Goal: Complete application form: Complete application form

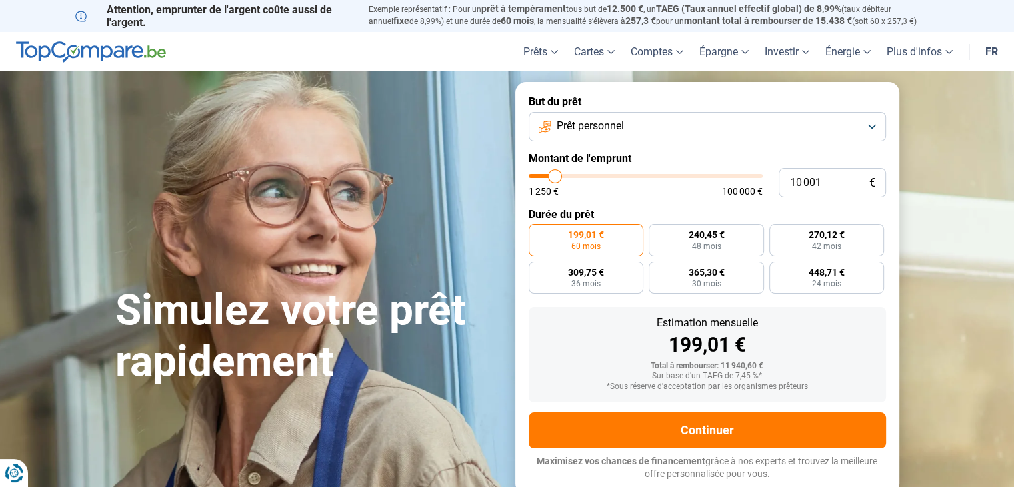
type input "11 750"
type input "11750"
type input "12 500"
type input "12500"
type input "13 750"
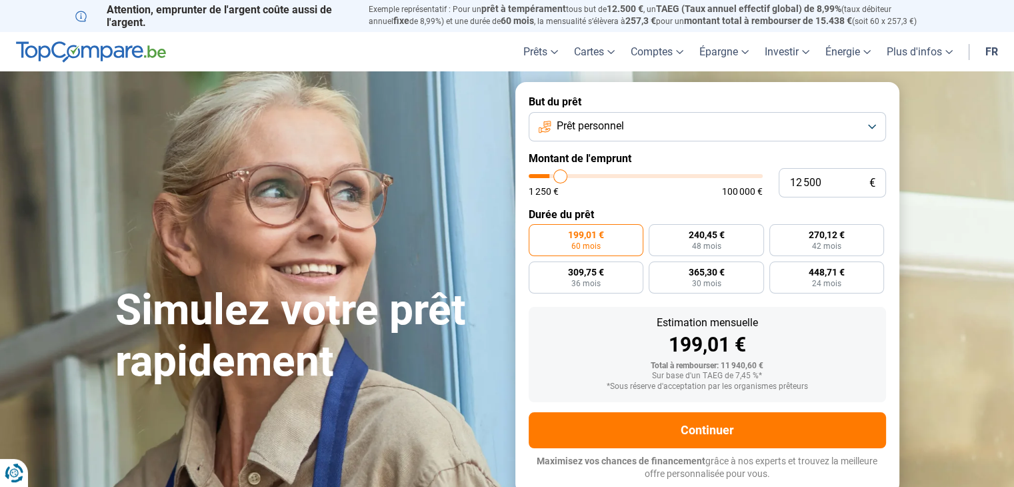
type input "13750"
type input "14 000"
type input "14000"
type input "14 750"
type input "14750"
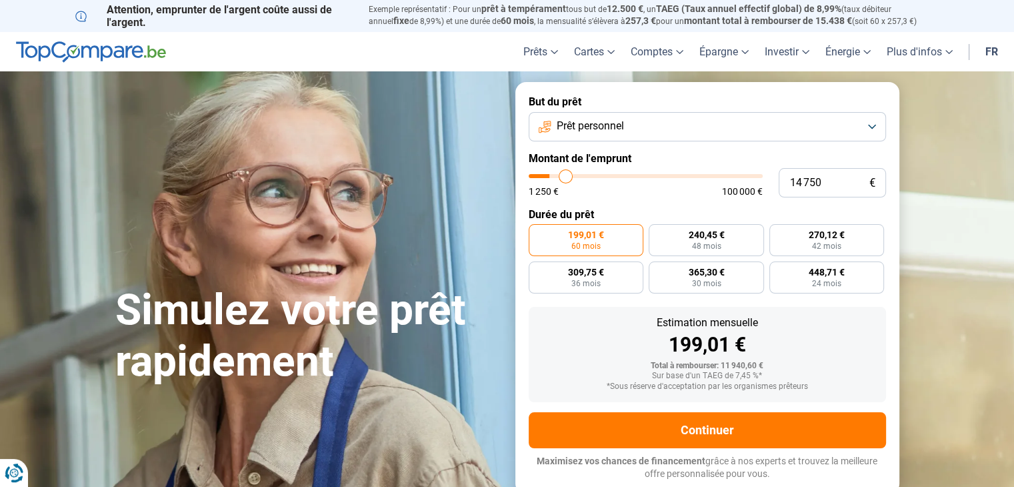
type input "15 000"
type input "15000"
type input "16 000"
type input "16000"
type input "17 250"
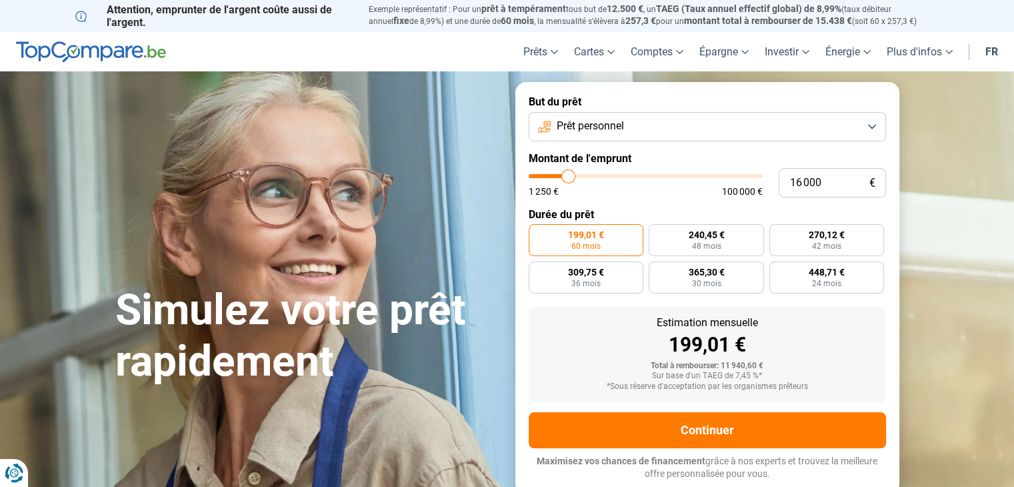
type input "17250"
type input "17 750"
type input "17750"
type input "18 750"
type input "18750"
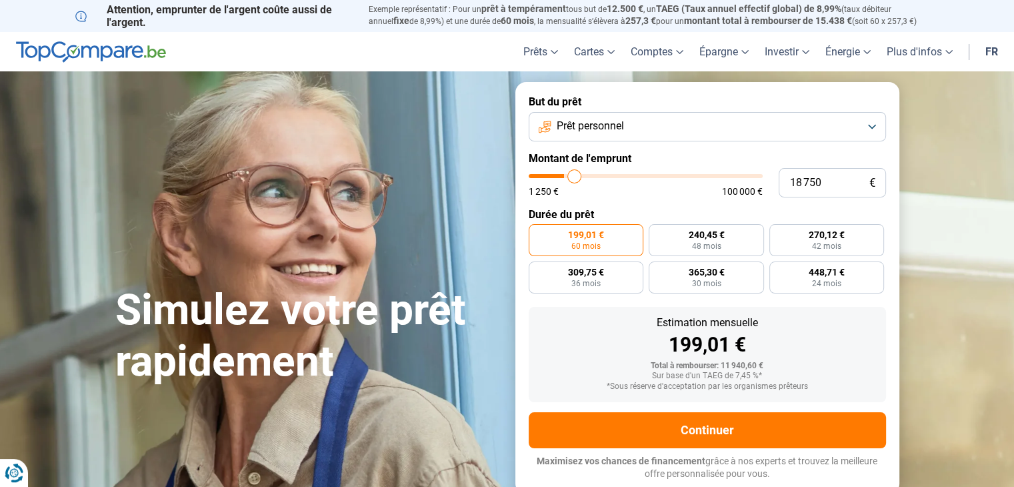
type input "19 000"
type input "19000"
type input "19 750"
type input "19750"
type input "21 000"
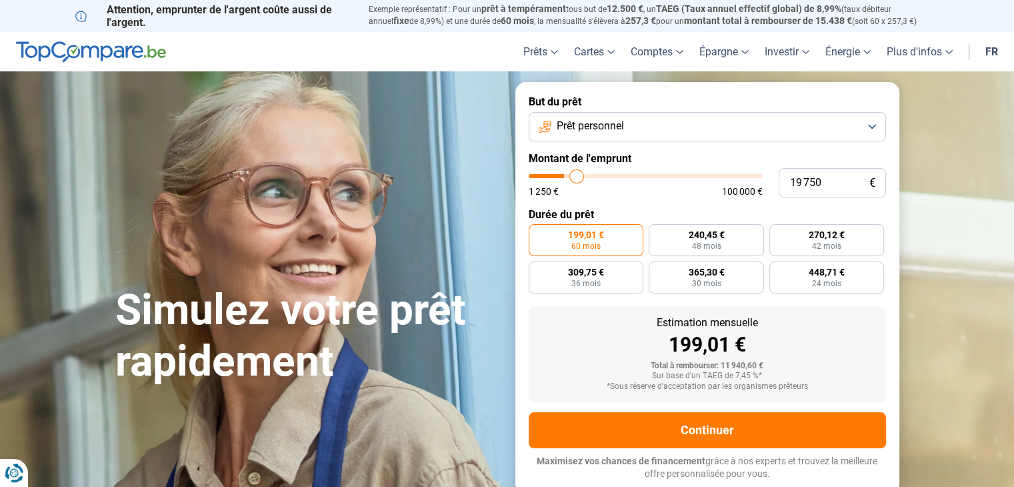
type input "21000"
type input "22 000"
type input "22000"
type input "23 000"
type input "23000"
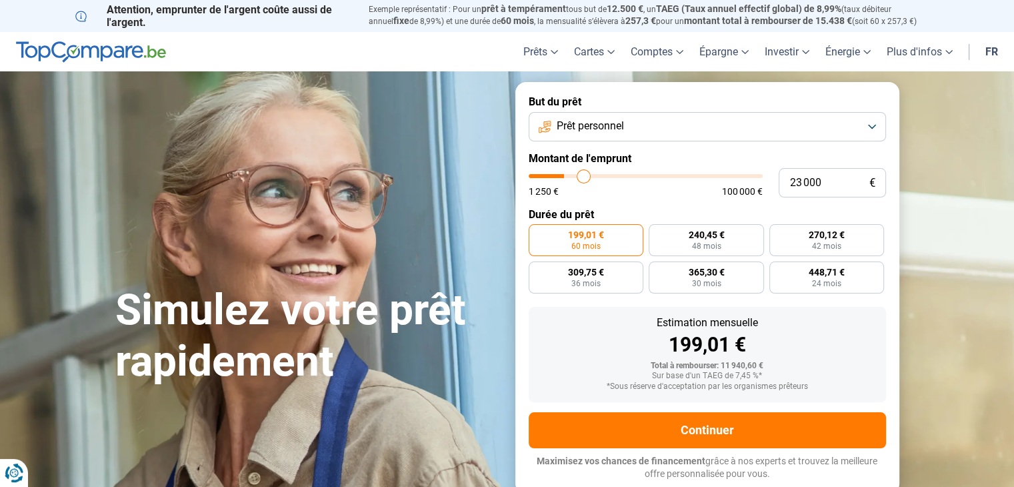
type input "24 750"
type input "24750"
type input "26 000"
type input "26000"
type input "29 000"
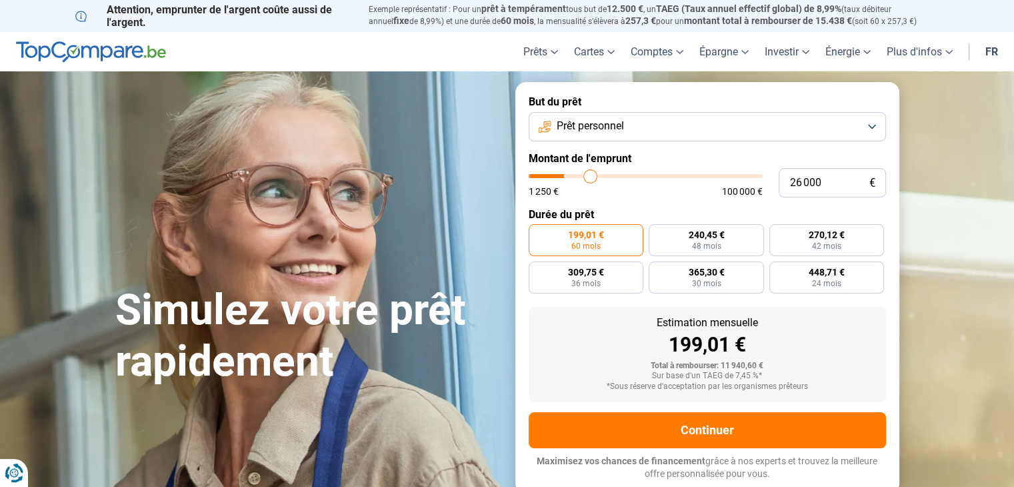
type input "29000"
type input "32 250"
type input "32250"
type input "33 500"
type input "33500"
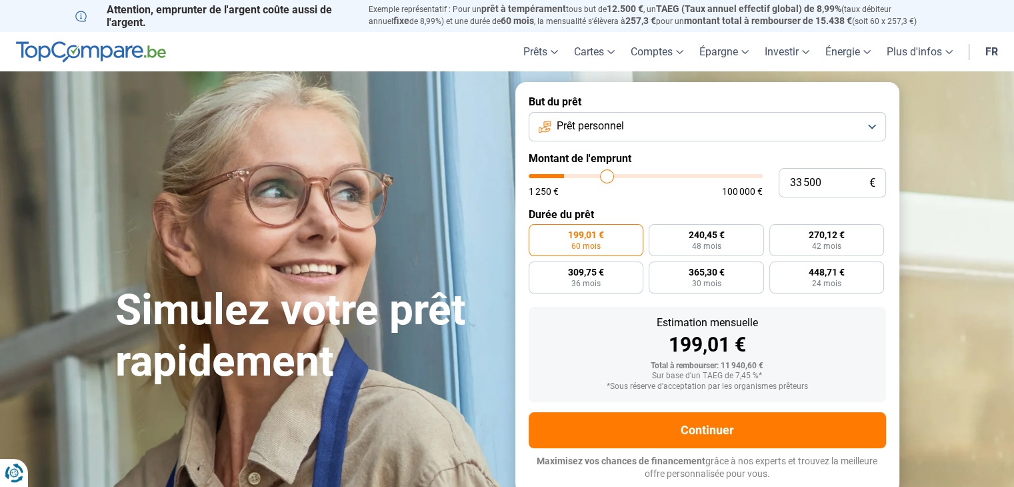
type input "34 500"
type input "34500"
type input "35 000"
drag, startPoint x: 557, startPoint y: 177, endPoint x: 611, endPoint y: 177, distance: 53.3
type input "35000"
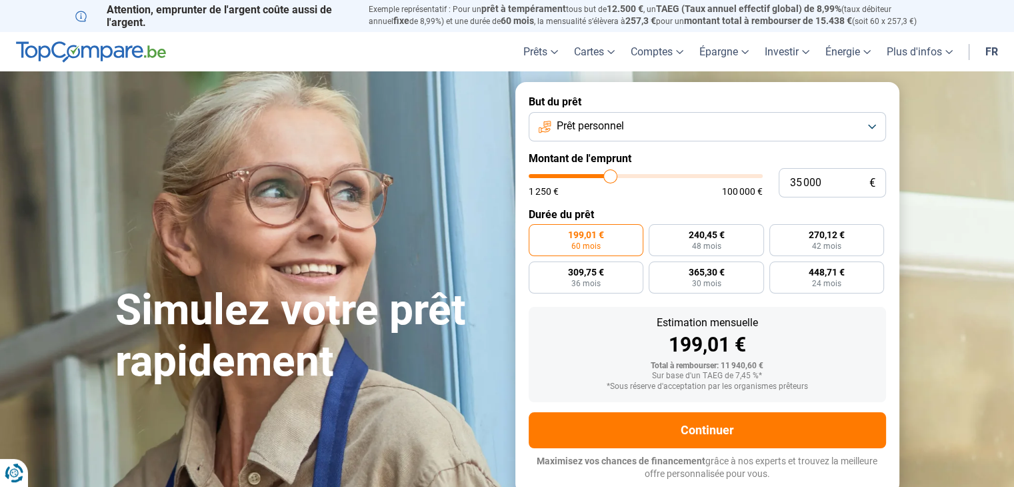
click at [611, 177] on input "range" at bounding box center [646, 176] width 234 height 4
radio input "false"
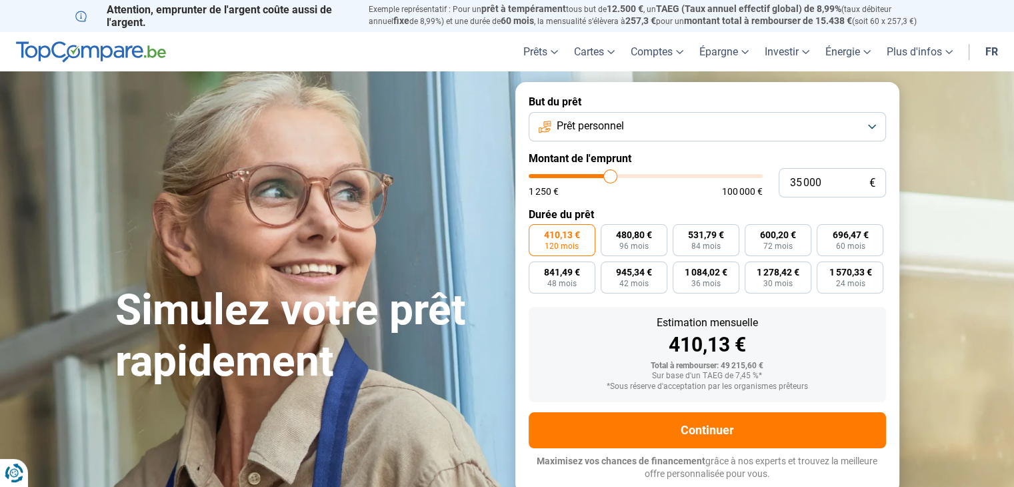
click at [871, 129] on button "Prêt personnel" at bounding box center [707, 126] width 357 height 29
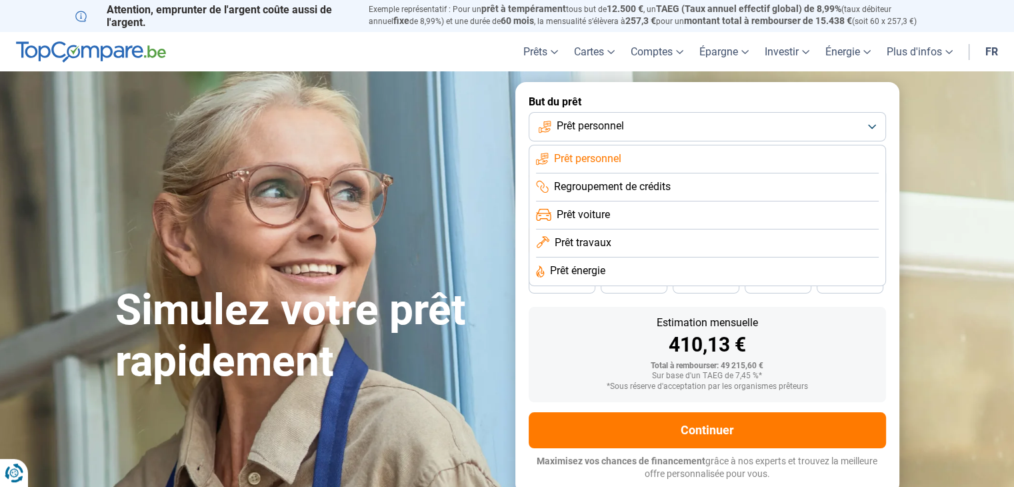
click at [606, 246] on span "Prêt travaux" at bounding box center [583, 242] width 57 height 15
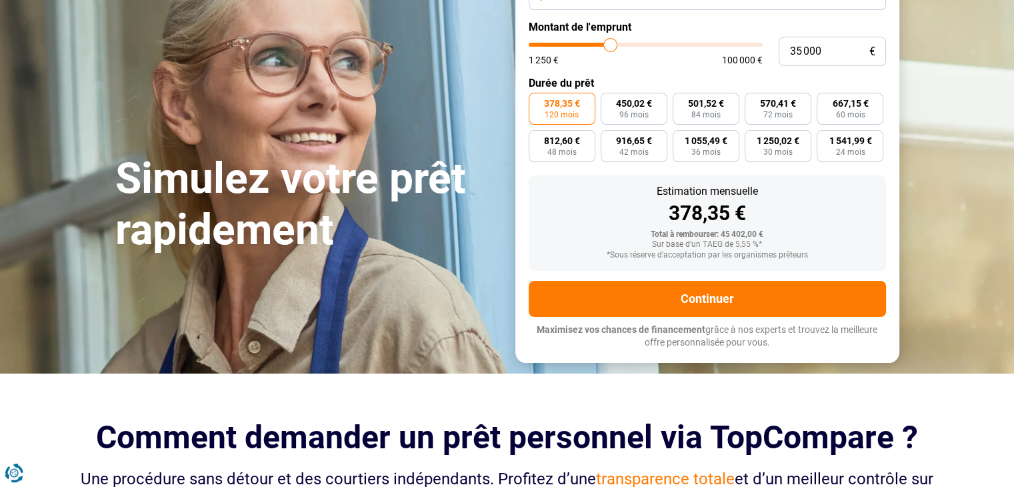
scroll to position [67, 0]
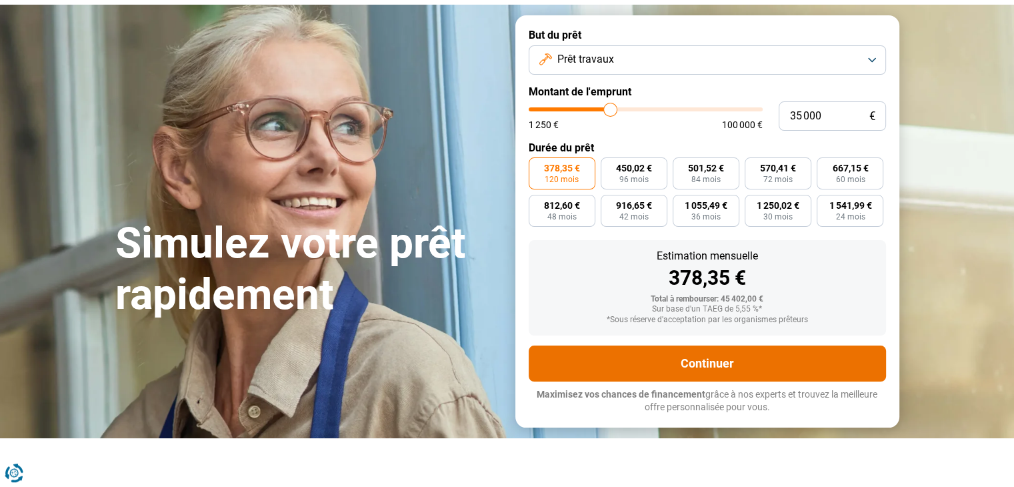
click at [708, 373] on button "Continuer" at bounding box center [707, 363] width 357 height 36
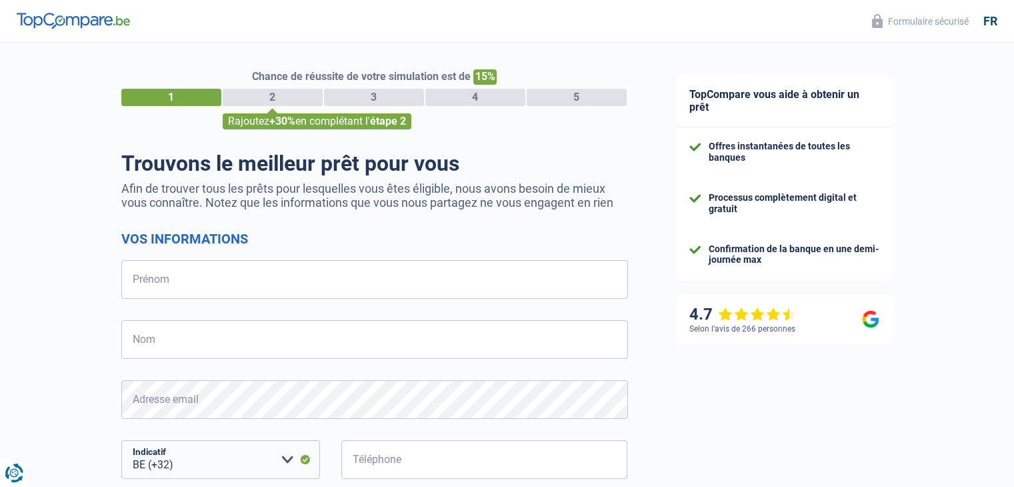
select select "32"
click at [243, 277] on input "Prénom" at bounding box center [374, 279] width 507 height 39
type input "[PERSON_NAME]"
type input "492452885"
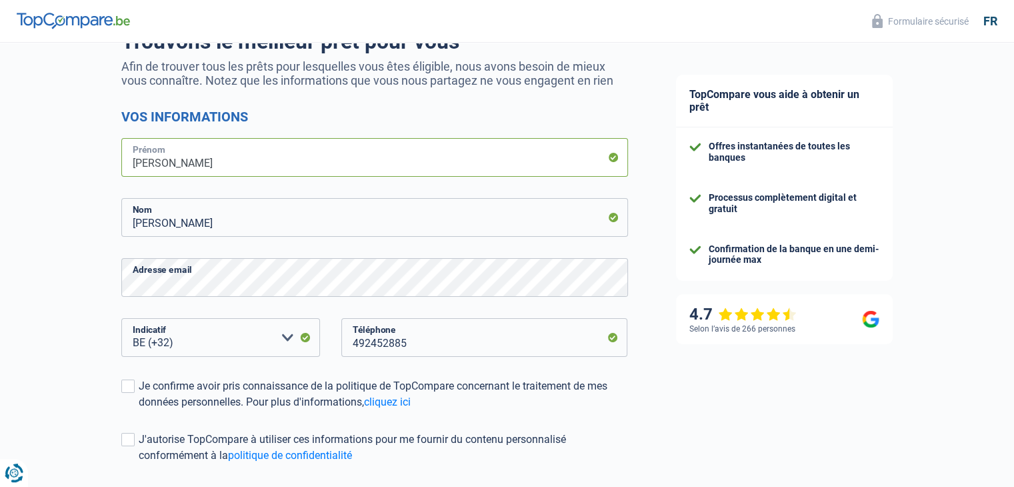
scroll to position [200, 0]
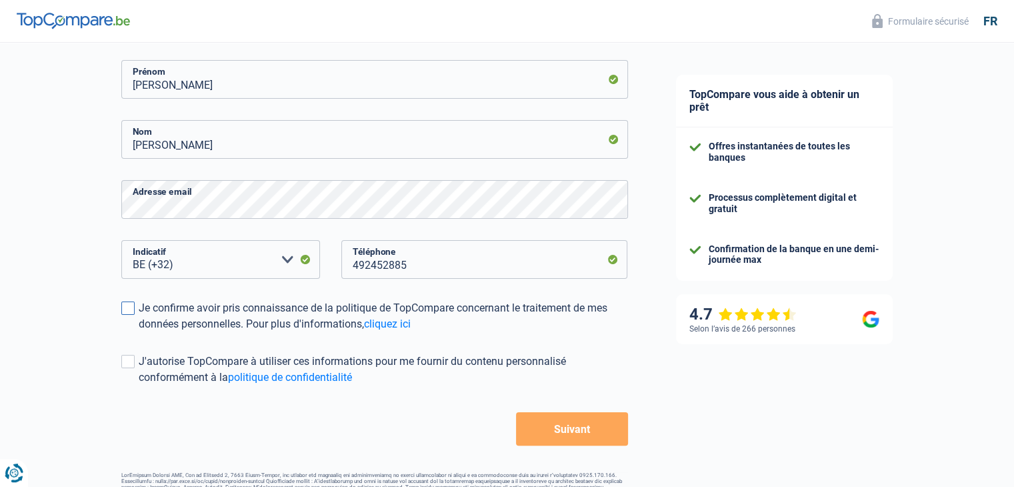
click at [141, 309] on div "Je confirme avoir pris connaissance de la politique de TopCompare concernant le…" at bounding box center [383, 316] width 489 height 32
click at [139, 332] on input "Je confirme avoir pris connaissance de la politique de TopCompare concernant le…" at bounding box center [139, 332] width 0 height 0
click at [131, 361] on span at bounding box center [127, 361] width 13 height 13
click at [139, 385] on input "J'autorise TopCompare à utiliser ces informations pour me fournir du contenu pe…" at bounding box center [139, 385] width 0 height 0
click at [569, 427] on button "Suivant" at bounding box center [571, 428] width 111 height 33
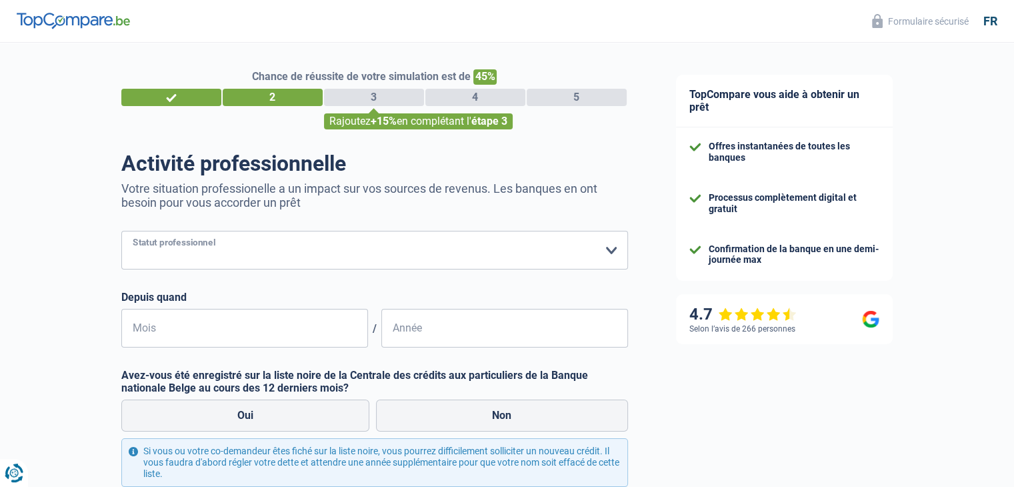
click at [617, 247] on select "Ouvrier Employé privé Employé public Invalide Indépendant Pensionné Chômeur Mut…" at bounding box center [374, 250] width 507 height 39
select select "privateEmployee"
click at [121, 231] on select "Ouvrier Employé privé Employé public Invalide Indépendant Pensionné Chômeur Mut…" at bounding box center [374, 250] width 507 height 39
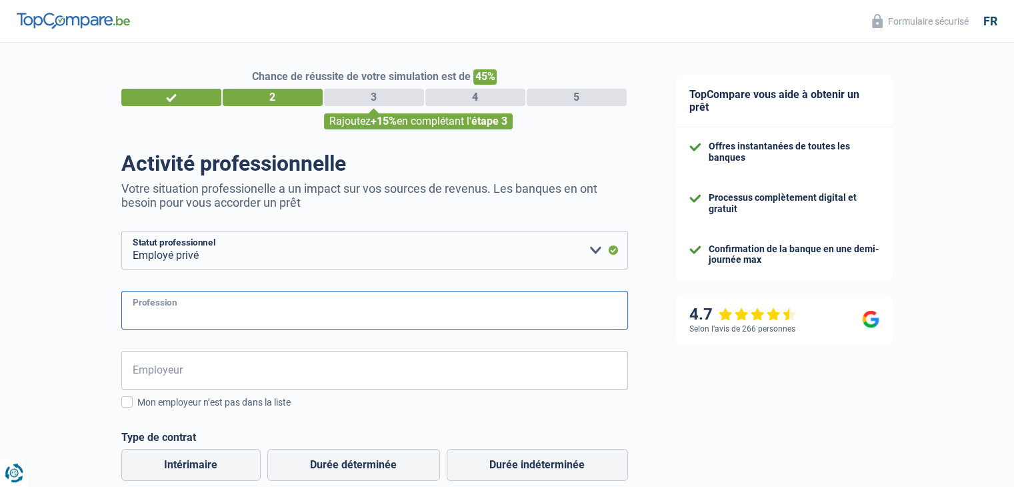
click at [229, 307] on input "Profession" at bounding box center [374, 310] width 507 height 39
type input "Comptable depuis 25 ans"
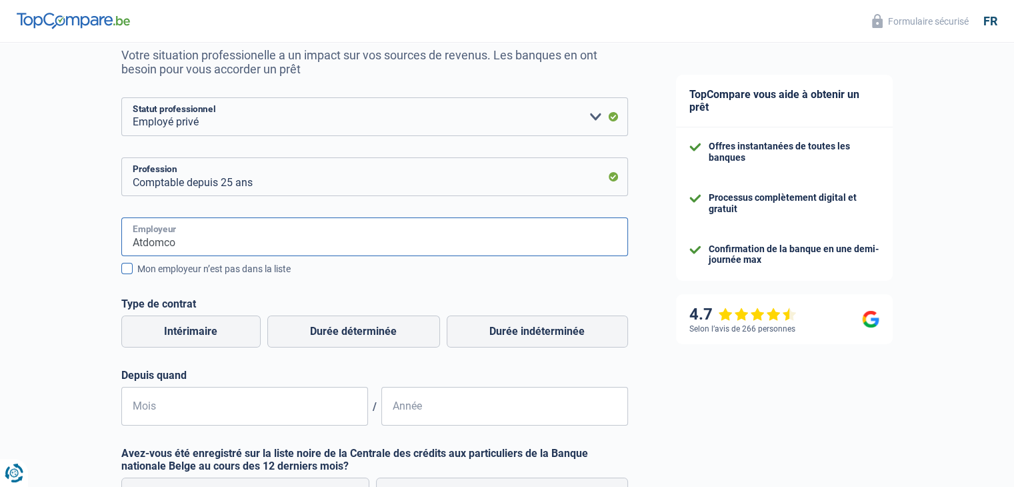
type input "Atdomco"
click at [128, 267] on span at bounding box center [126, 268] width 11 height 11
click at [137, 276] on input "Mon employeur n’est pas dans la liste" at bounding box center [137, 276] width 0 height 0
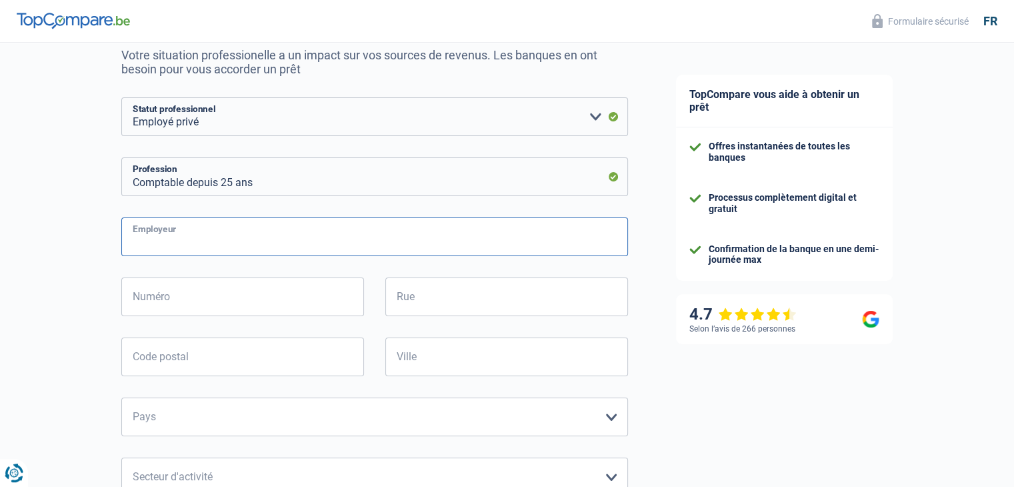
click at [197, 243] on input "Employeur" at bounding box center [374, 236] width 507 height 39
type input "Atdomco"
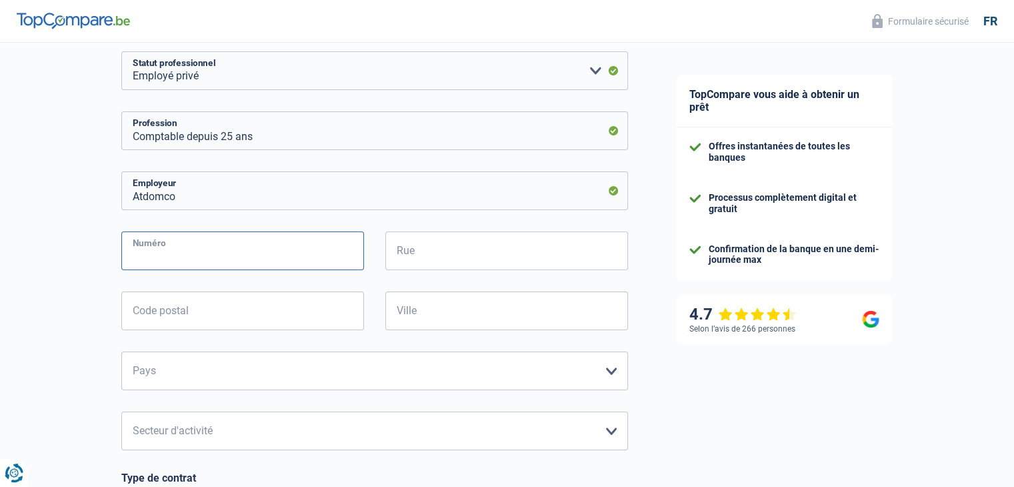
scroll to position [267, 0]
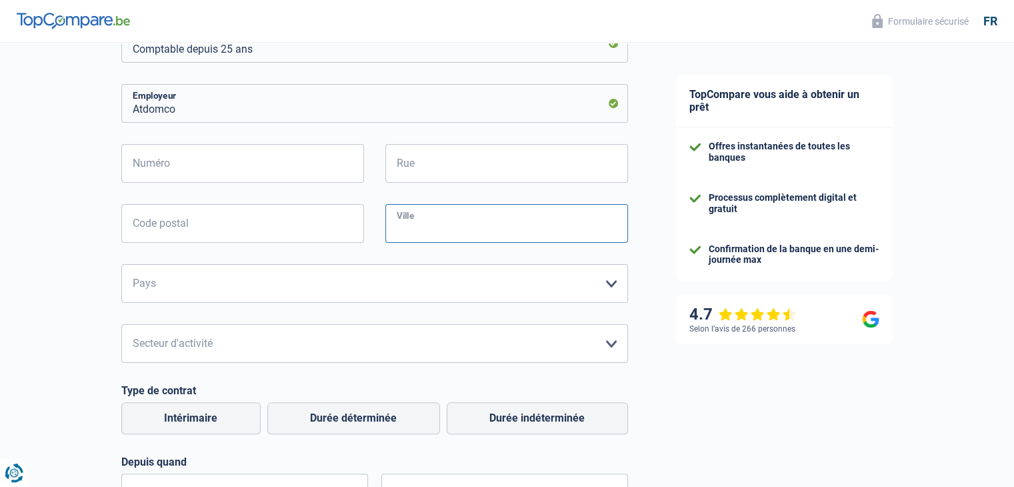
click at [432, 226] on input "Ville" at bounding box center [506, 223] width 243 height 39
type input "Luxembourg"
click at [613, 286] on select "Belgique France Allemagne Italie Luxembourg Pays-Bas Espagne Suisse Veuillez sé…" at bounding box center [374, 283] width 507 height 39
select select "LU"
click at [121, 265] on select "Belgique France Allemagne Italie Luxembourg Pays-Bas Espagne Suisse Veuillez sé…" at bounding box center [374, 283] width 507 height 39
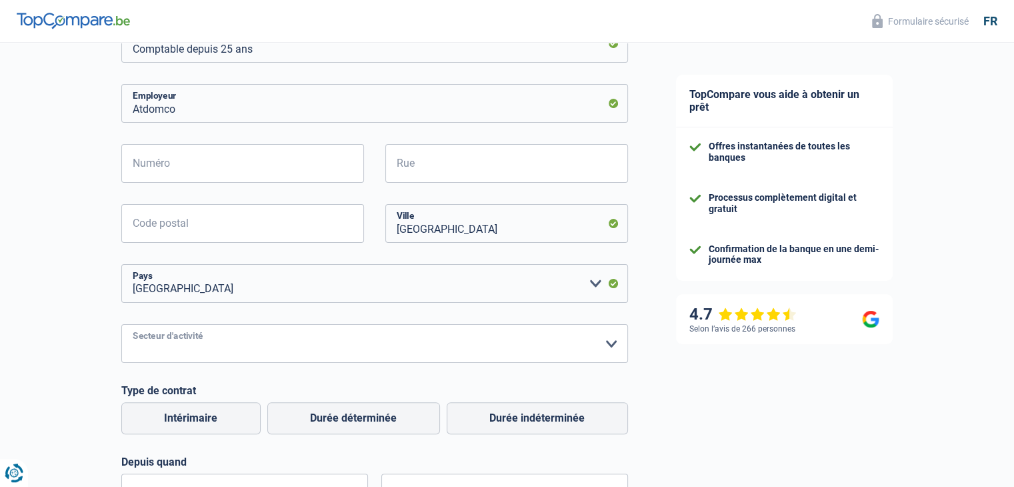
click at [336, 349] on select "Agriculture/Pêche Industrie Horeca Courier/Fitness/Taxi Construction Banques/As…" at bounding box center [374, 343] width 507 height 39
select select "smallCompanies"
click at [121, 325] on select "Agriculture/Pêche Industrie Horeca Courier/Fitness/Taxi Construction Banques/As…" at bounding box center [374, 343] width 507 height 39
click at [514, 417] on label "Durée indéterminée" at bounding box center [537, 418] width 181 height 32
click at [514, 417] on input "Durée indéterminée" at bounding box center [537, 418] width 181 height 32
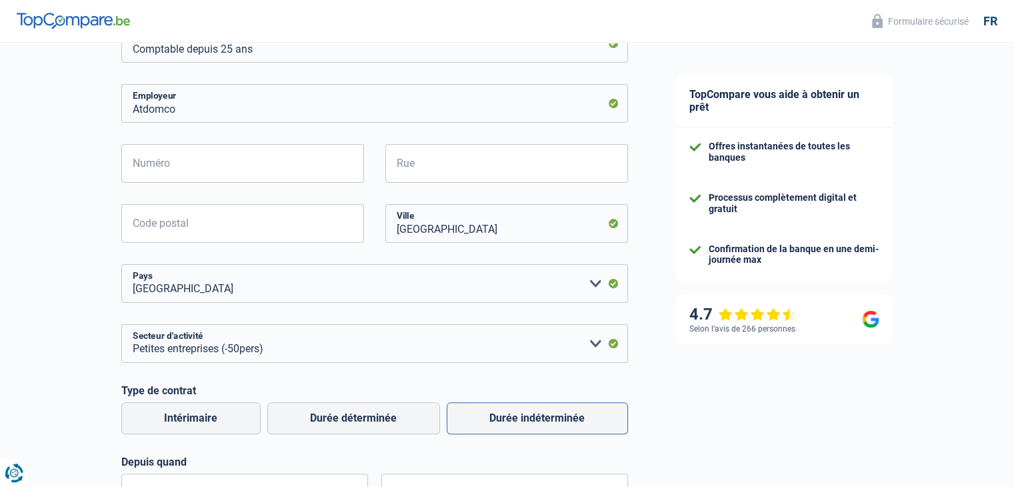
radio input "true"
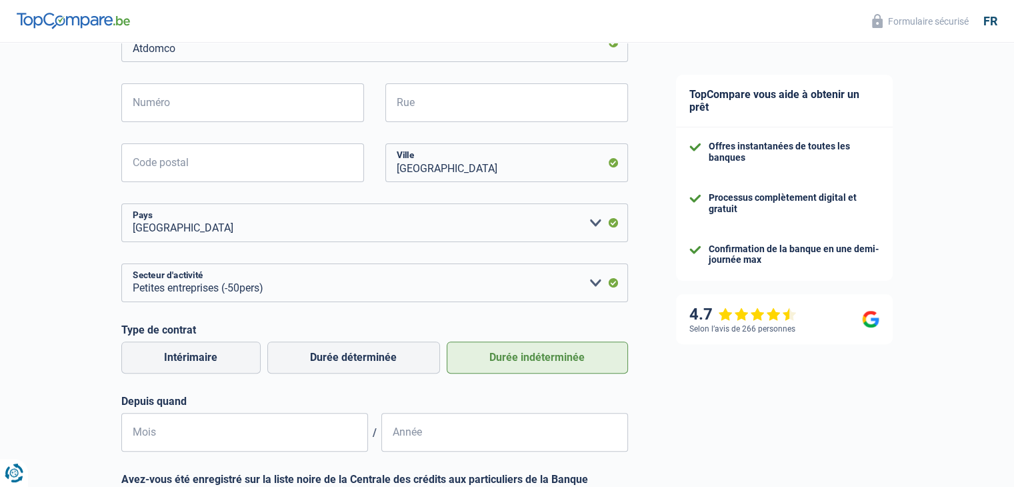
scroll to position [400, 0]
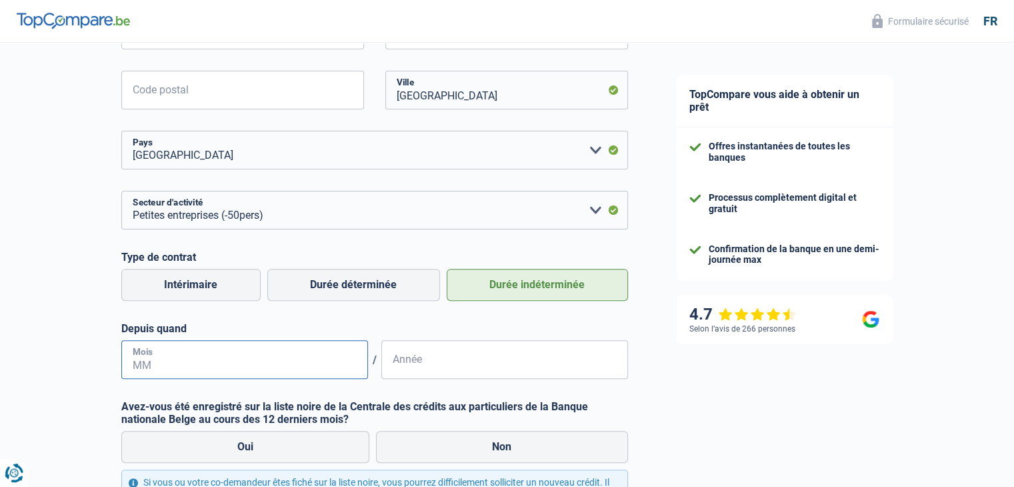
click at [229, 364] on input "Mois" at bounding box center [244, 359] width 247 height 39
type input "10"
click at [473, 366] on input "Année" at bounding box center [504, 359] width 247 height 39
type input "2024"
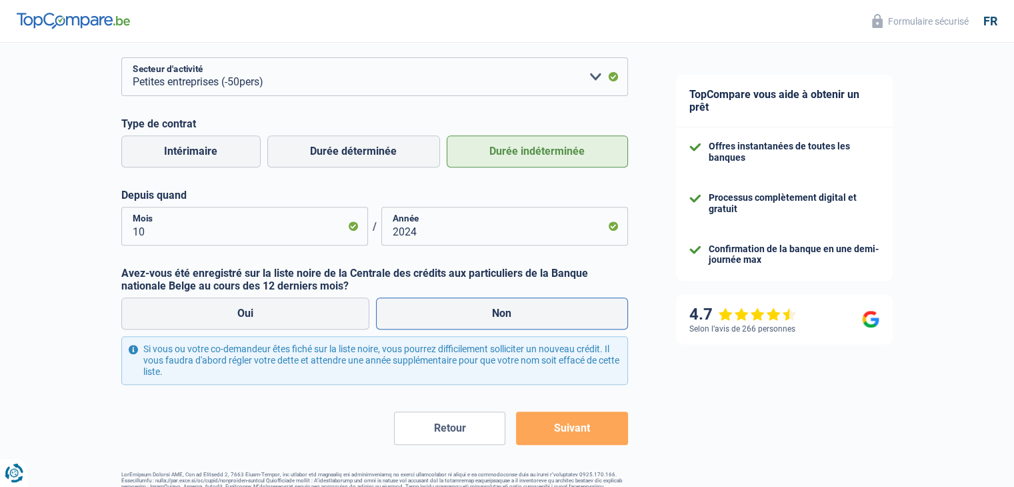
click at [504, 315] on label "Non" at bounding box center [502, 313] width 252 height 32
click at [504, 315] on input "Non" at bounding box center [502, 313] width 252 height 32
radio input "true"
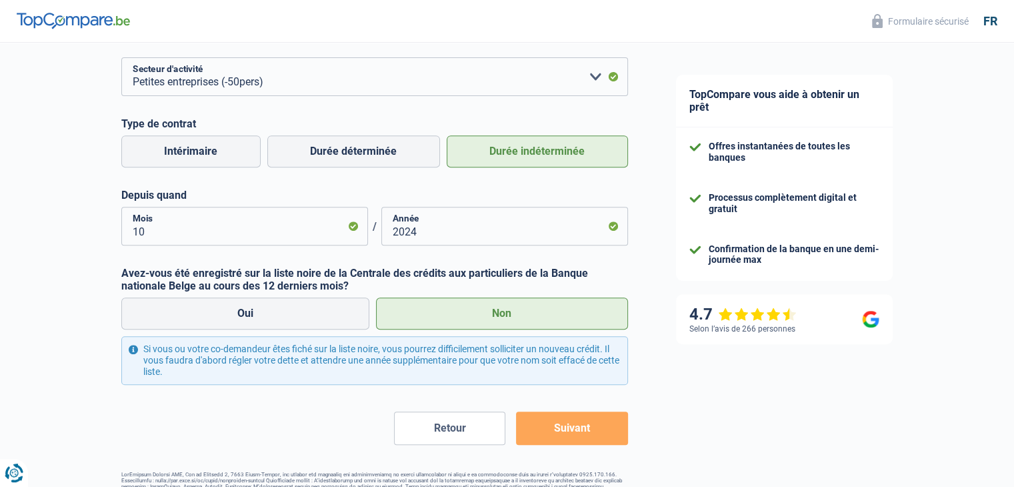
click at [578, 430] on button "Suivant" at bounding box center [571, 427] width 111 height 33
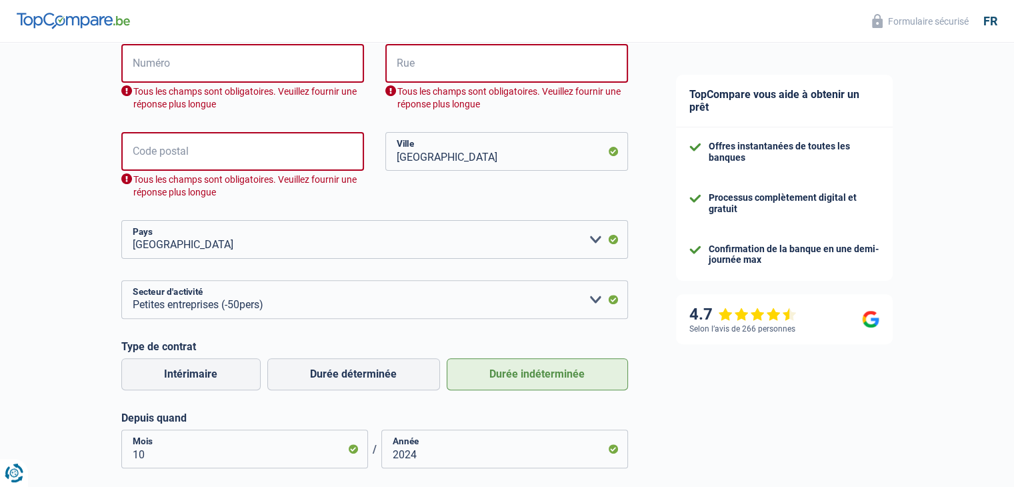
scroll to position [366, 0]
click at [239, 64] on input "Numéro" at bounding box center [242, 64] width 243 height 39
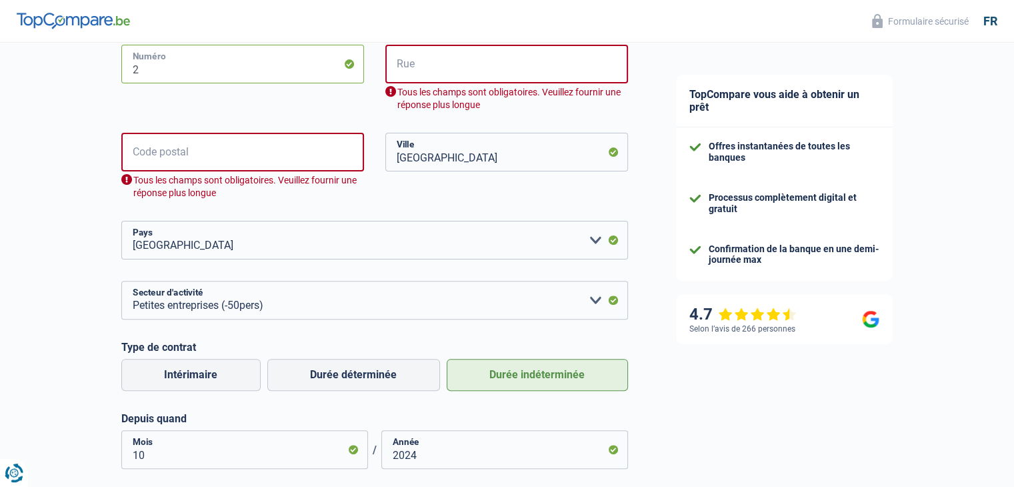
type input "2"
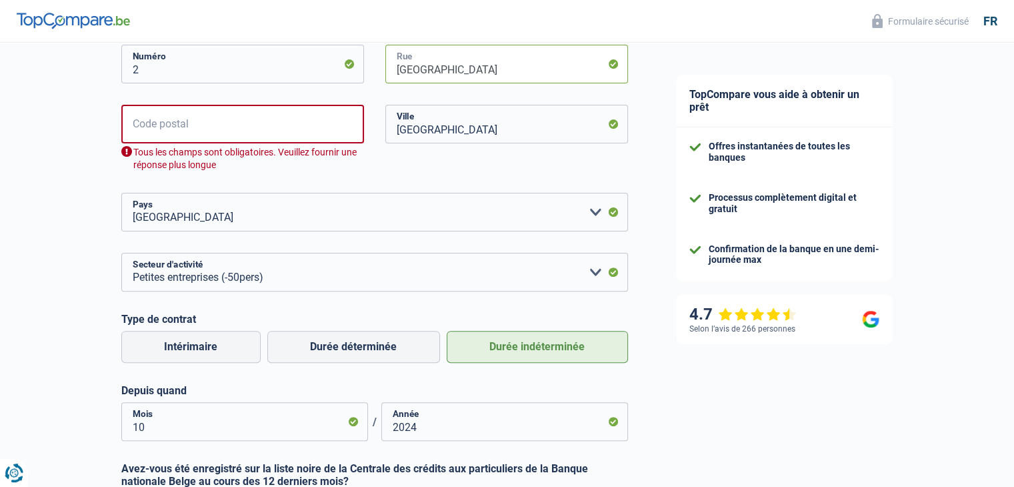
type input "Place de Strasbourg"
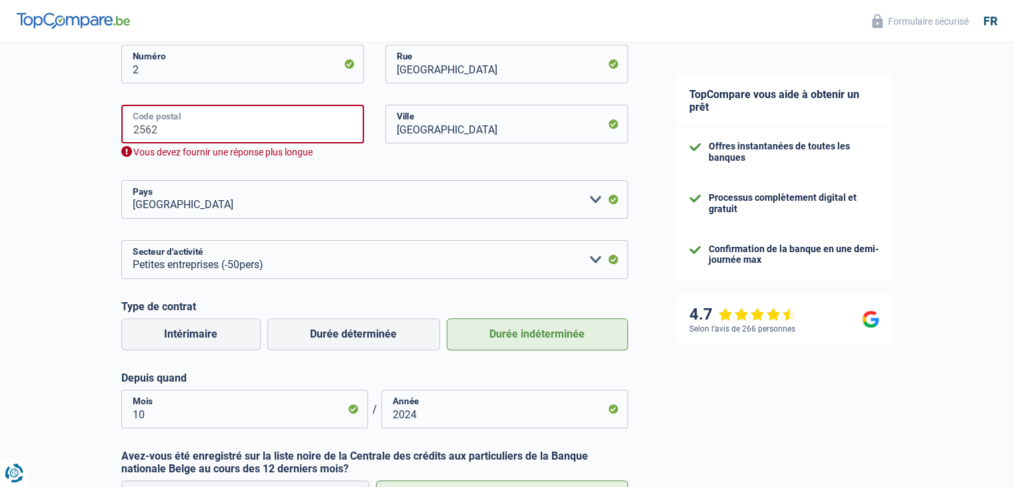
type input "2562"
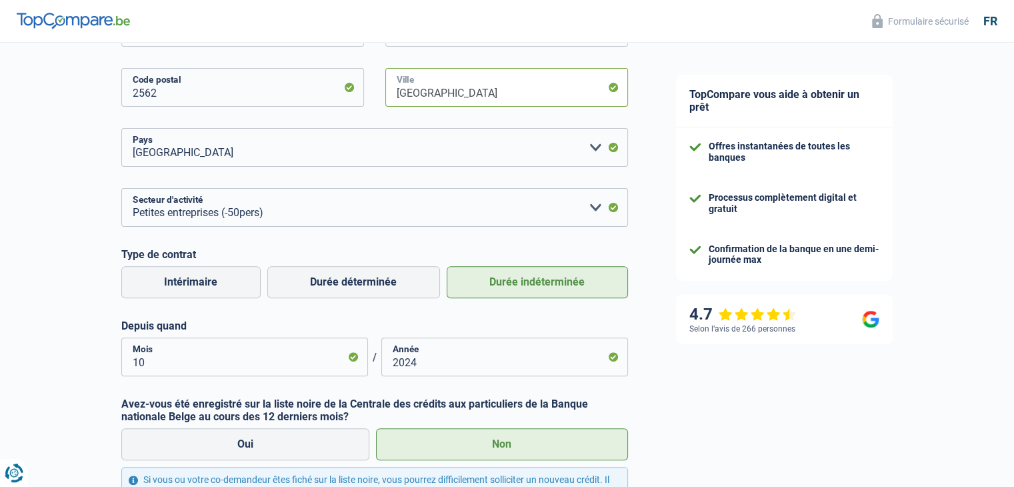
scroll to position [499, 0]
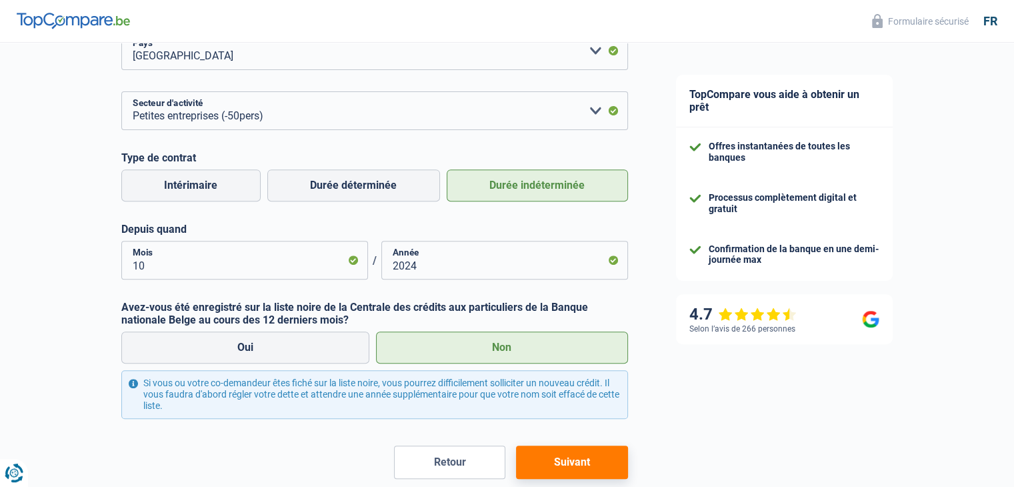
click at [576, 461] on button "Suivant" at bounding box center [571, 461] width 111 height 33
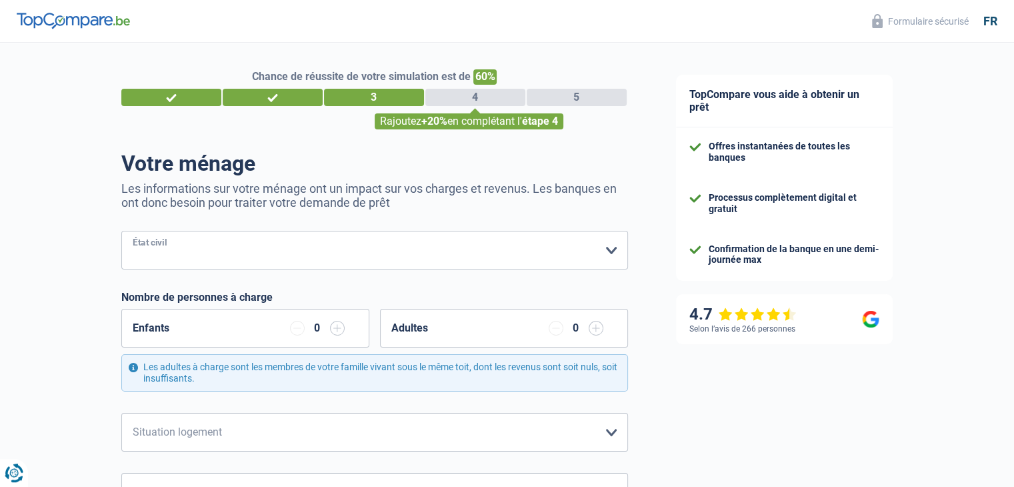
click at [611, 249] on select "Célibataire Marié(e) Cohabitant(e) légal(e) Divorcé(e) Veuf(ve) Séparé (de fait…" at bounding box center [374, 250] width 507 height 39
select select "married"
click at [121, 231] on select "Célibataire Marié(e) Cohabitant(e) légal(e) Divorcé(e) Veuf(ve) Séparé (de fait…" at bounding box center [374, 250] width 507 height 39
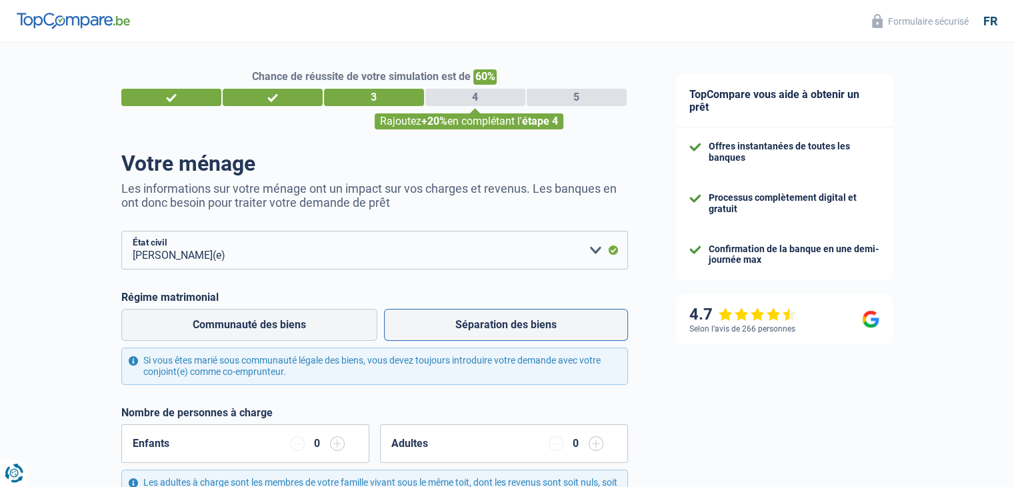
click at [472, 329] on label "Séparation des biens" at bounding box center [506, 325] width 244 height 32
click at [472, 329] on input "Séparation des biens" at bounding box center [506, 325] width 244 height 32
radio input "true"
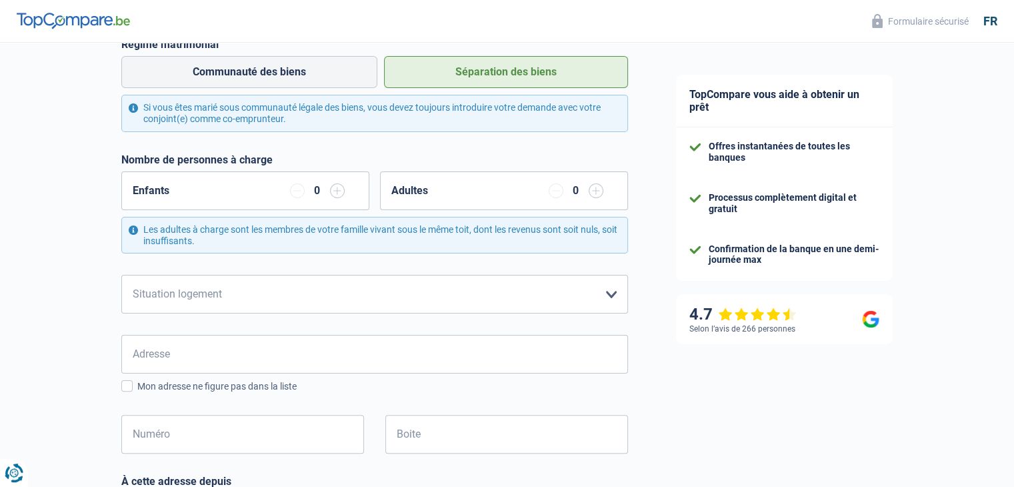
scroll to position [333, 0]
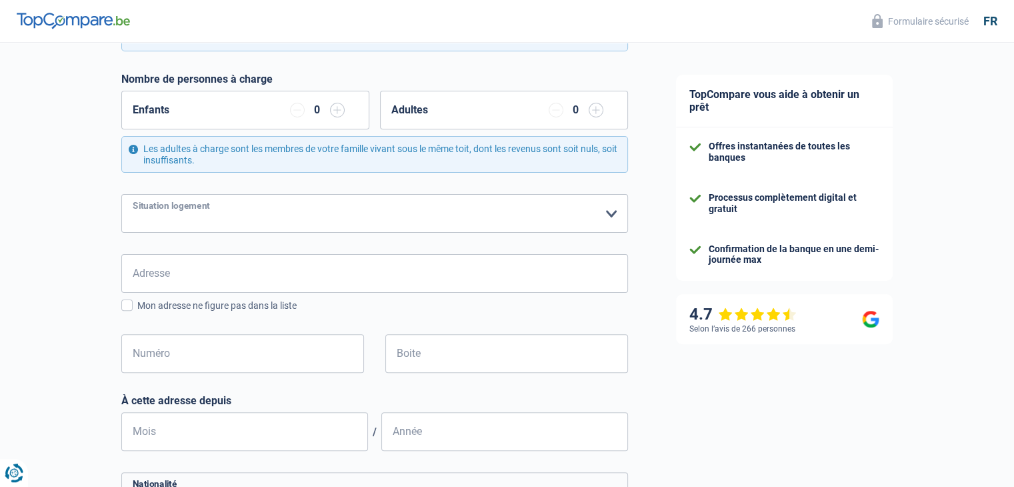
click at [595, 213] on select "Locataire Propriétaire avec prêt hypothécaire Propriétaire sans prêt hypothécai…" at bounding box center [374, 213] width 507 height 39
select select "ownerWithMortgage"
click at [121, 194] on select "Locataire Propriétaire avec prêt hypothécaire Propriétaire sans prêt hypothécai…" at bounding box center [374, 213] width 507 height 39
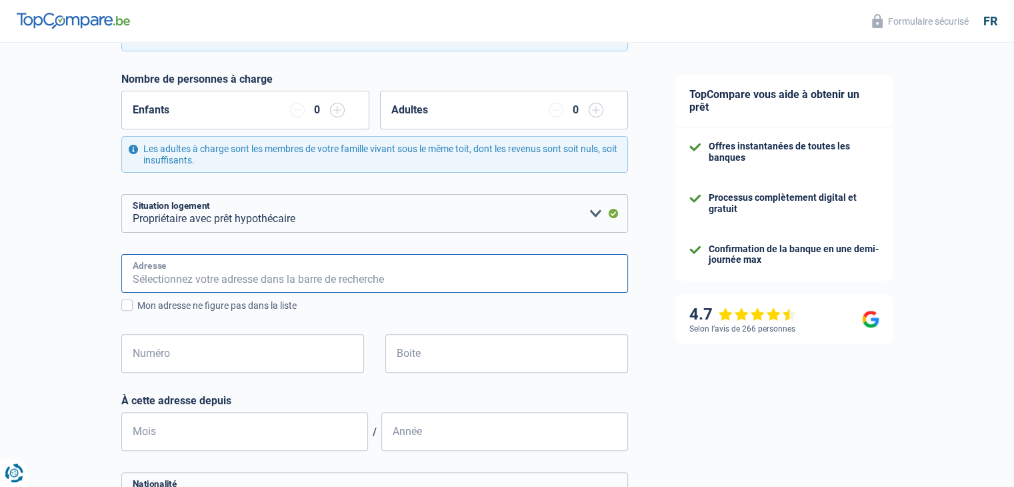
click at [263, 271] on input "Adresse" at bounding box center [374, 273] width 507 height 39
type input "39b, rue de Trois-Ponts"
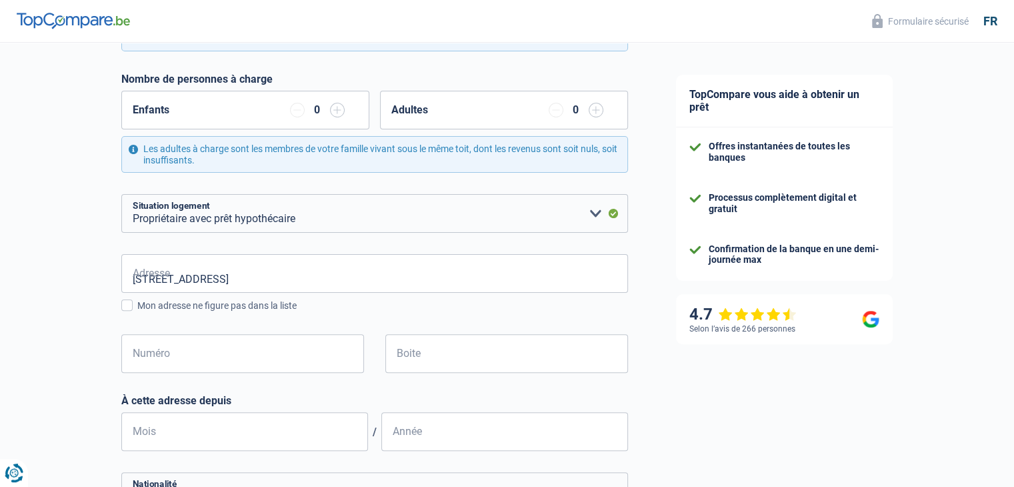
type input "Belgium"
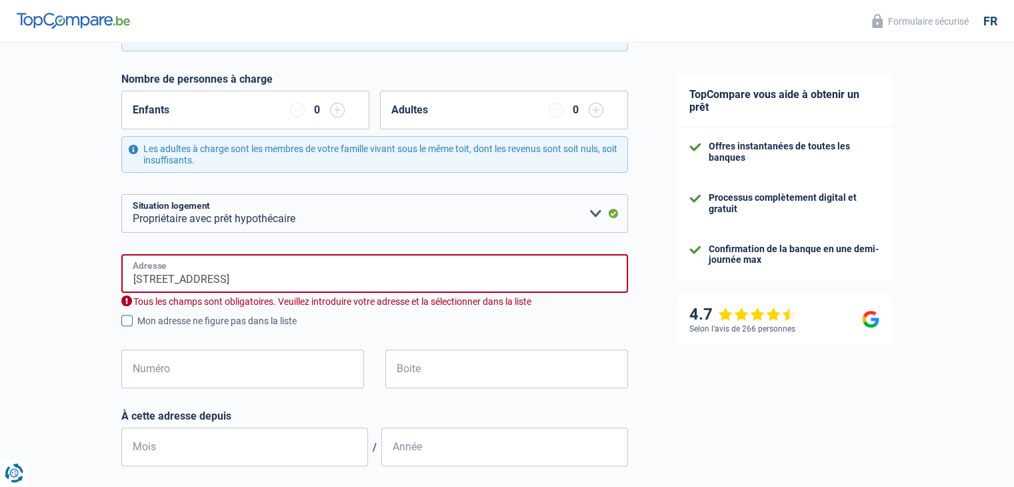
type input "Belgium"
type input "Rue de Trois-Ponts, 4920, Aywaille, BE"
type input "39"
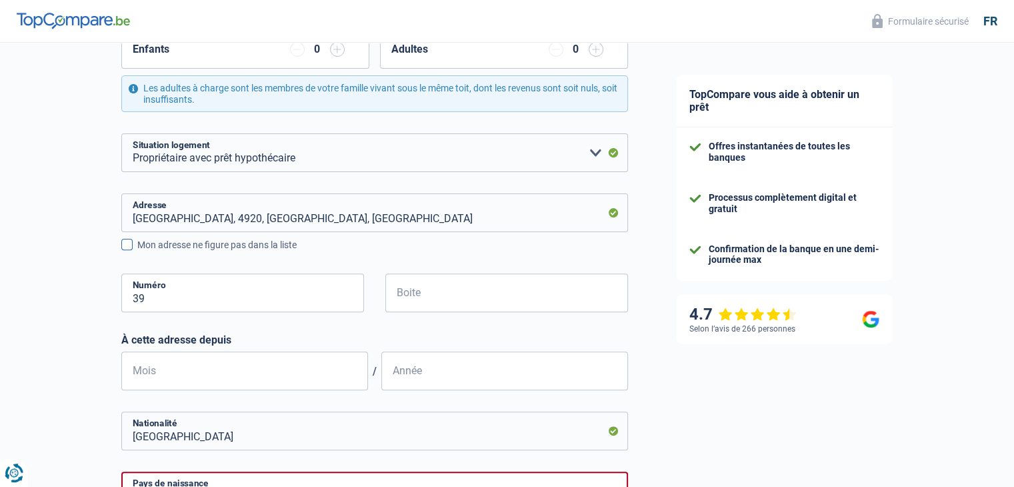
scroll to position [467, 0]
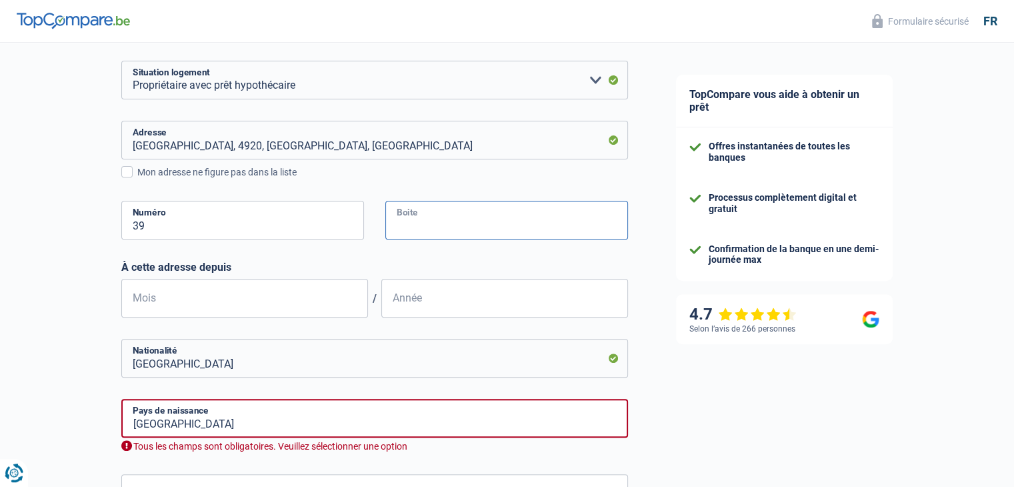
click at [472, 222] on input "Boite" at bounding box center [506, 220] width 243 height 39
type input "b"
type input "1"
type input "05"
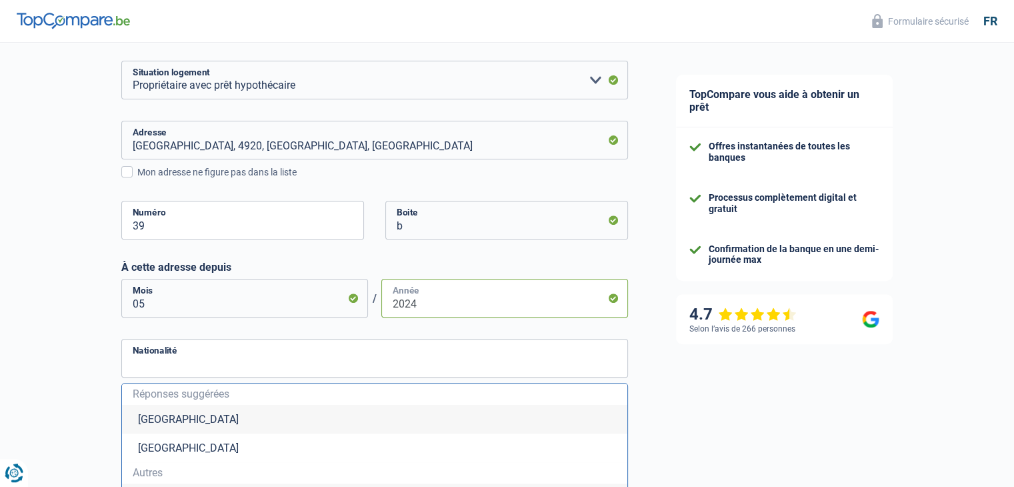
type input "2024"
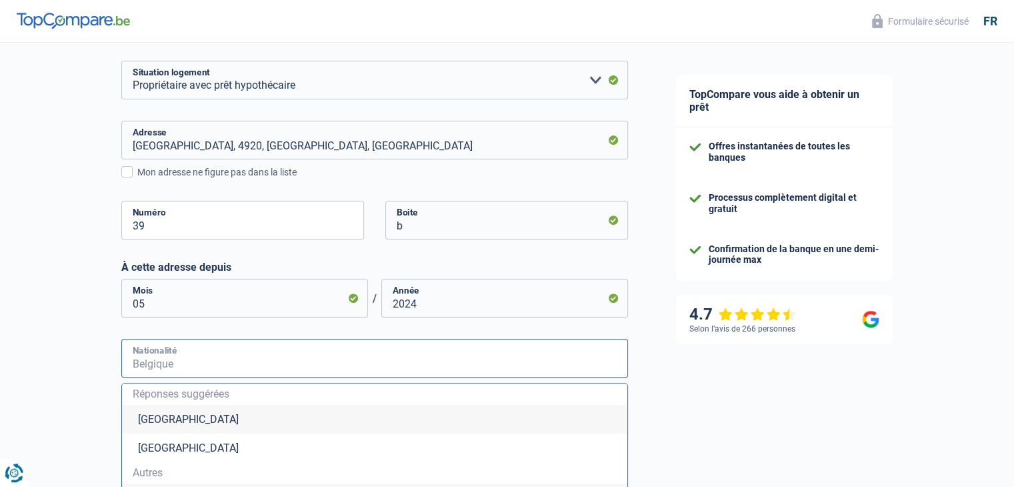
click at [267, 362] on input "Nationalité" at bounding box center [374, 358] width 507 height 39
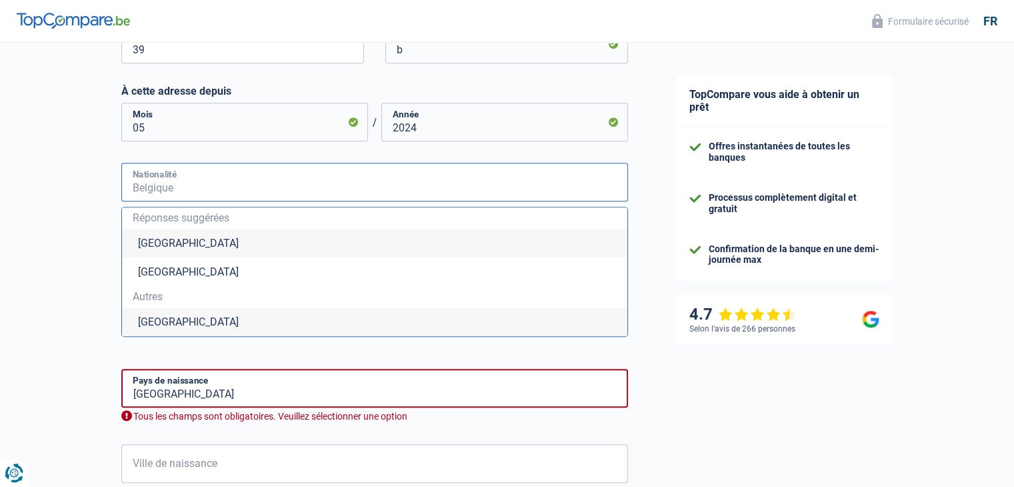
scroll to position [667, 0]
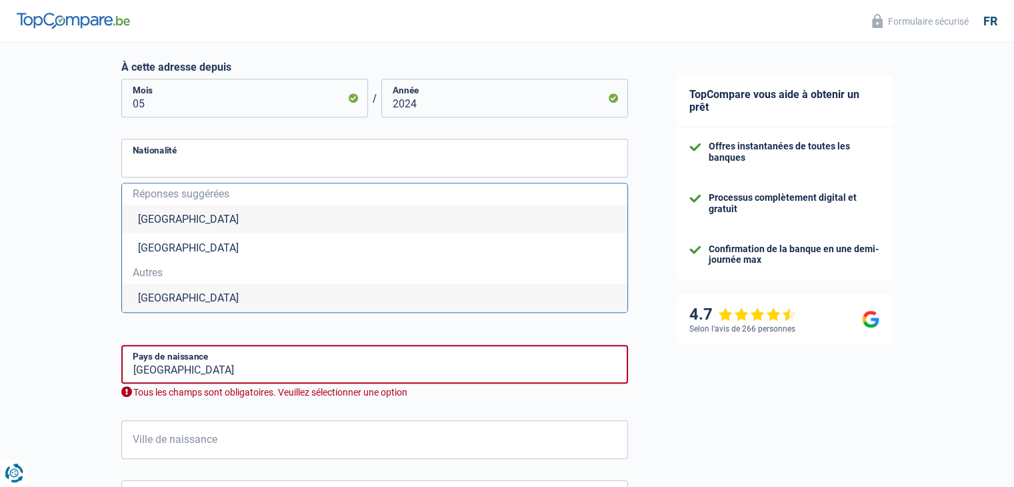
click at [205, 219] on li "Belgique" at bounding box center [374, 219] width 505 height 29
type input "Belgique"
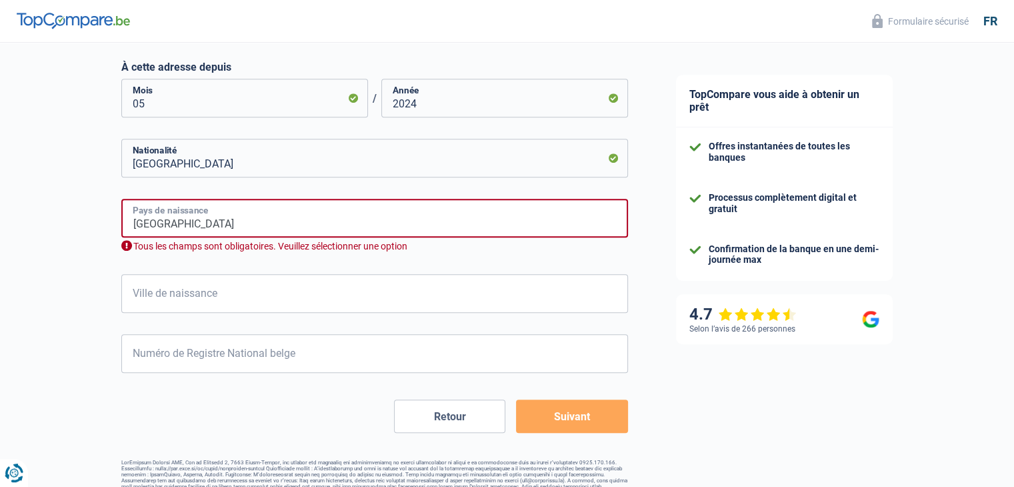
click at [250, 227] on input "Belgium" at bounding box center [374, 218] width 507 height 39
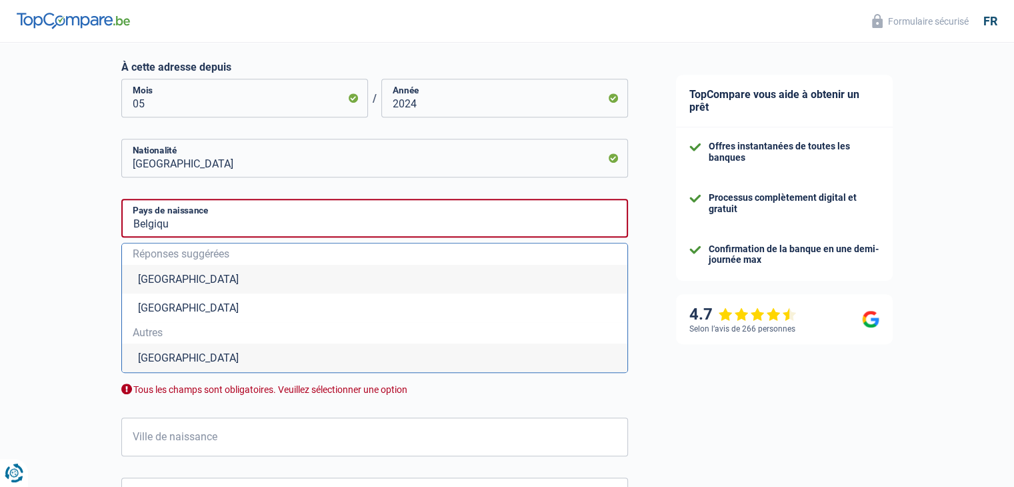
click at [207, 283] on li "Belgique" at bounding box center [374, 279] width 505 height 29
type input "Belgique"
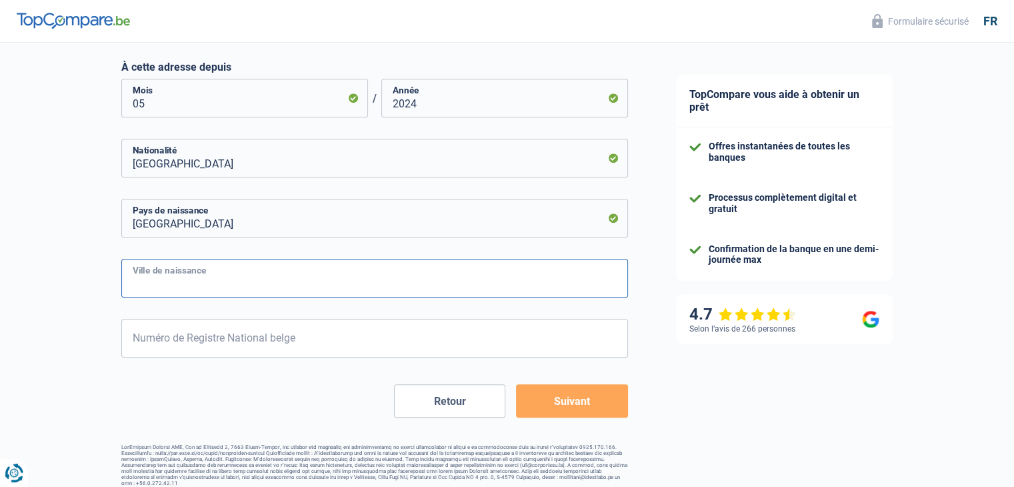
click at [237, 278] on input "Ville de naissance" at bounding box center [374, 278] width 507 height 39
type input "18/01/1978"
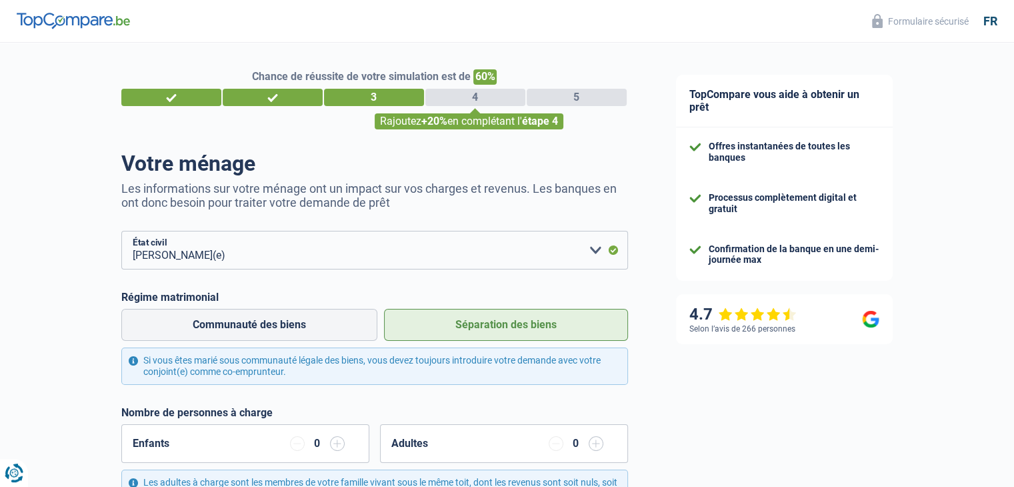
scroll to position [0, 0]
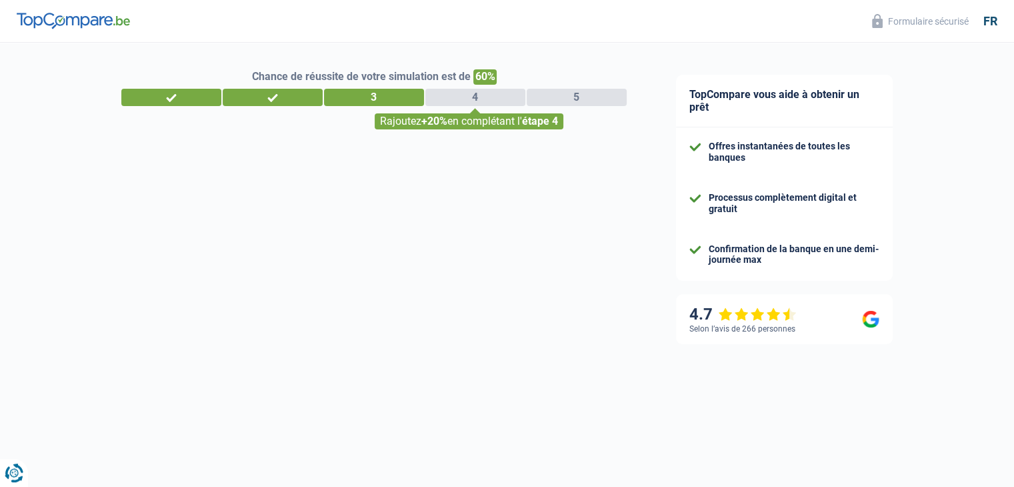
select select "privateEmployee"
select select "LU"
select select "smallCompanies"
select select "32"
